Goal: Task Accomplishment & Management: Manage account settings

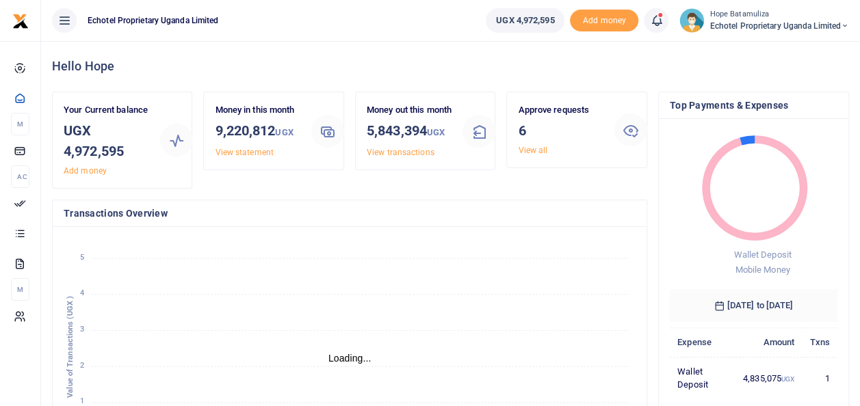
scroll to position [11, 11]
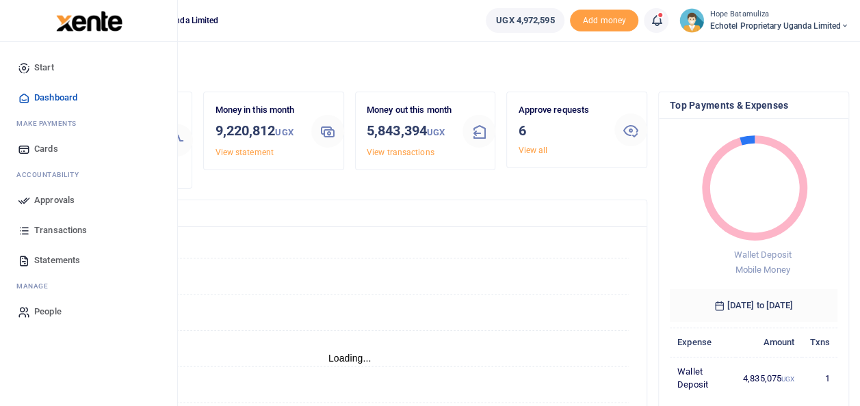
click at [56, 200] on span "Approvals" at bounding box center [54, 201] width 40 height 14
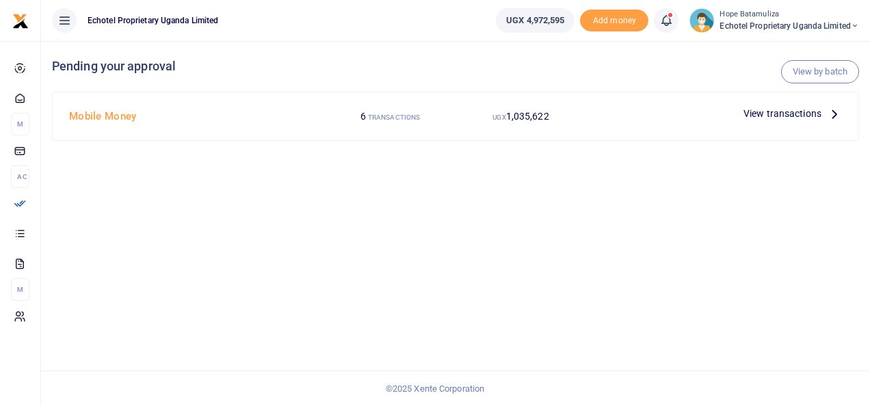
click at [829, 111] on icon at bounding box center [834, 113] width 15 height 15
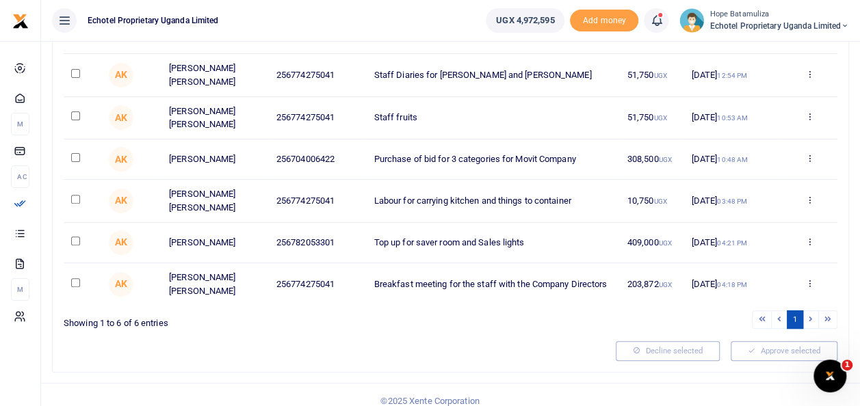
scroll to position [150, 0]
click at [77, 68] on input "checkbox" at bounding box center [75, 72] width 9 height 9
checkbox input "true"
click at [75, 111] on input "checkbox" at bounding box center [75, 115] width 9 height 9
checkbox input "true"
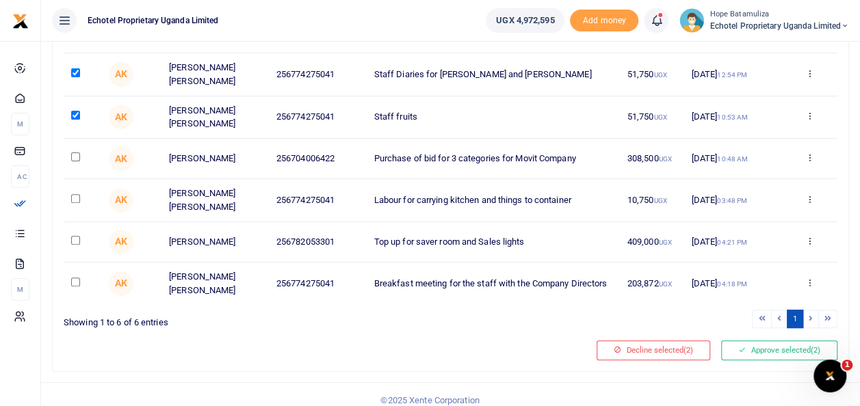
click at [77, 153] on input "checkbox" at bounding box center [75, 157] width 9 height 9
checkbox input "true"
drag, startPoint x: 75, startPoint y: 187, endPoint x: 81, endPoint y: 207, distance: 20.1
click at [75, 194] on input "checkbox" at bounding box center [75, 198] width 9 height 9
checkbox input "true"
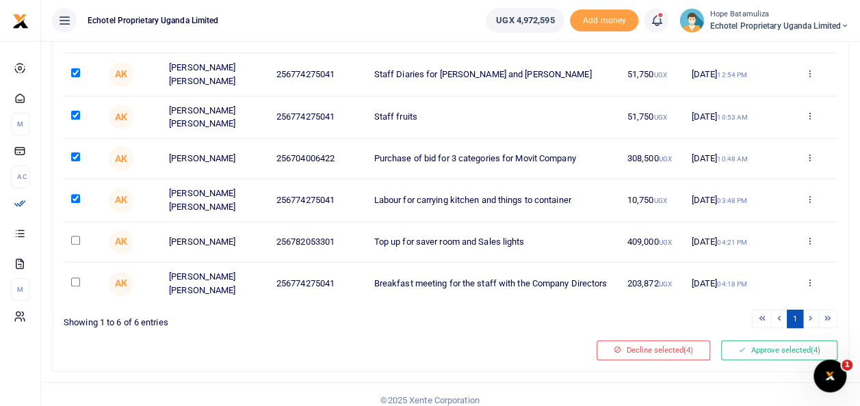
drag, startPoint x: 79, startPoint y: 226, endPoint x: 78, endPoint y: 233, distance: 6.9
click at [79, 229] on td at bounding box center [83, 242] width 38 height 40
click at [75, 236] on input "checkbox" at bounding box center [75, 240] width 9 height 9
checkbox input "true"
click at [77, 278] on input "checkbox" at bounding box center [75, 282] width 9 height 9
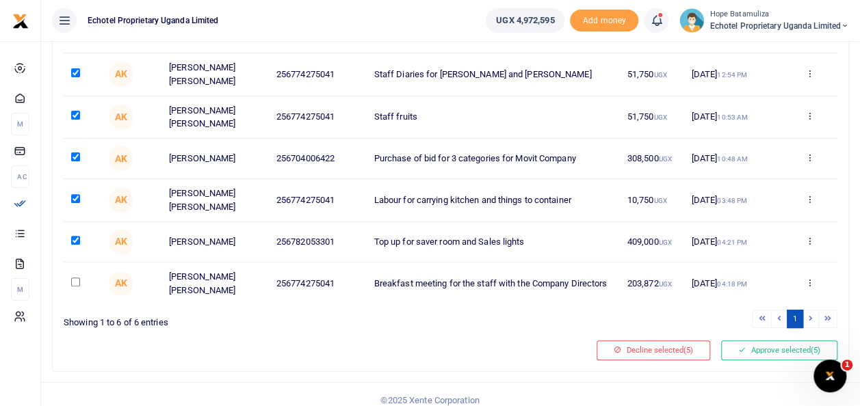
checkbox input "true"
click at [764, 346] on button "Approve selected (6)" at bounding box center [779, 350] width 116 height 19
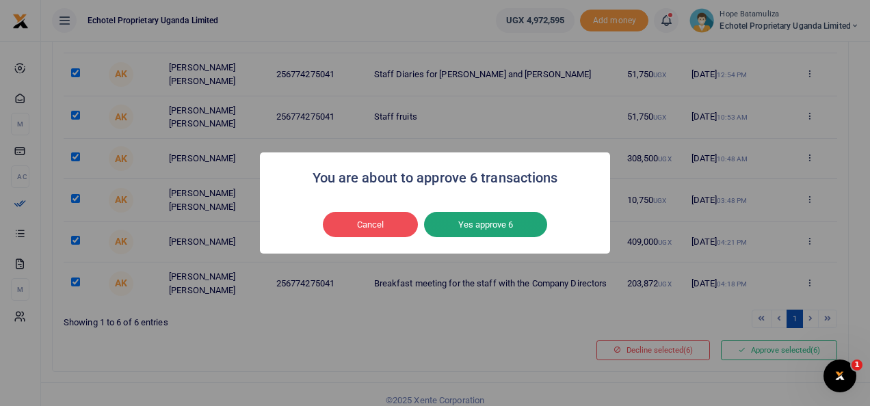
click at [497, 224] on button "Yes approve 6" at bounding box center [485, 225] width 123 height 26
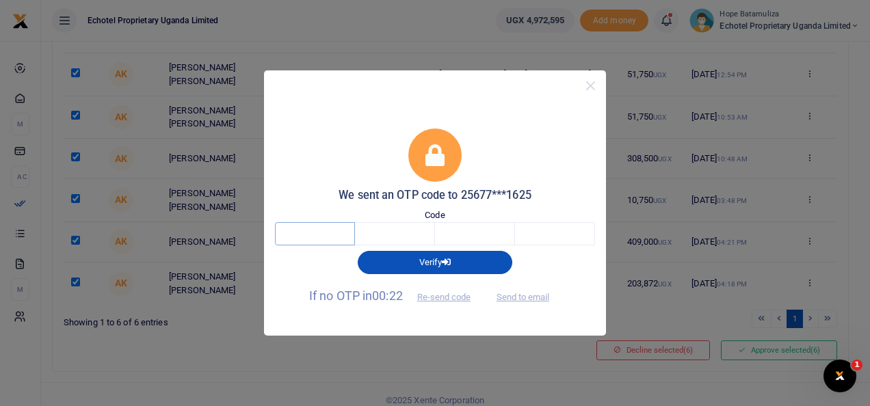
click at [342, 233] on input "text" at bounding box center [315, 233] width 80 height 23
type input "2"
type input "1"
type input "7"
type input "6"
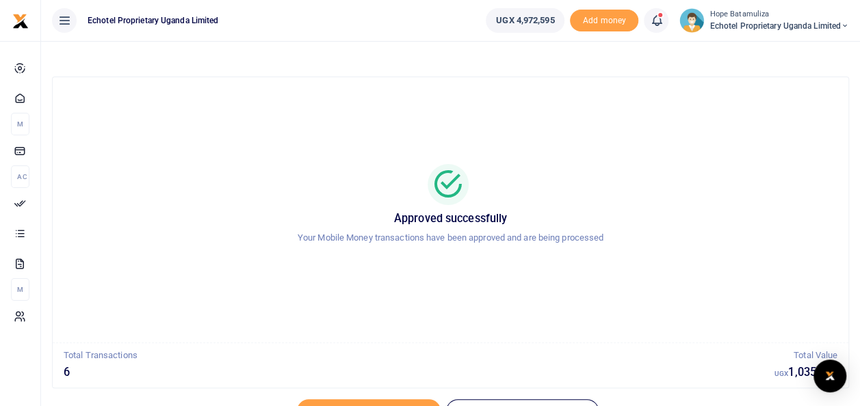
click at [842, 23] on icon at bounding box center [845, 26] width 8 height 10
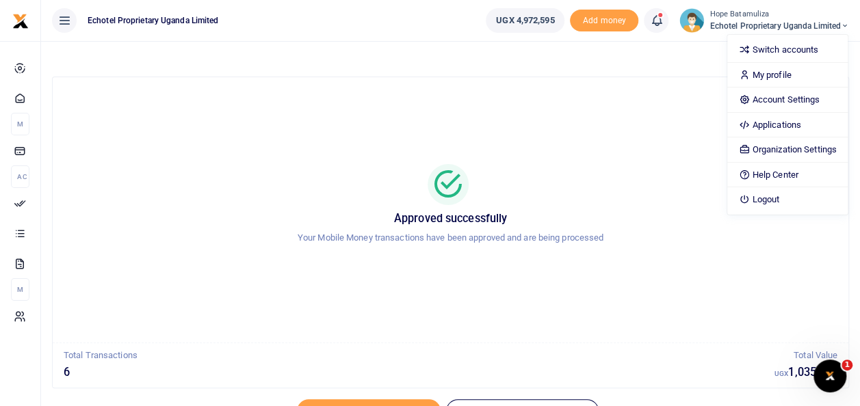
click at [606, 143] on div "Approved successfully Your Mobile Money transactions have been approved and are…" at bounding box center [450, 210] width 763 height 244
